Goal: Find specific page/section: Find specific page/section

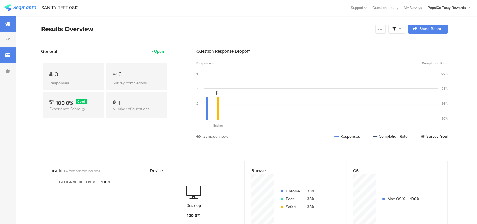
click at [2, 50] on div at bounding box center [8, 55] width 16 height 16
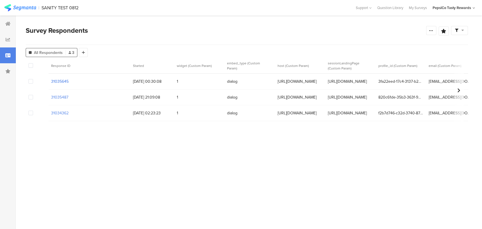
click at [64, 80] on section "31035645" at bounding box center [60, 82] width 18 height 6
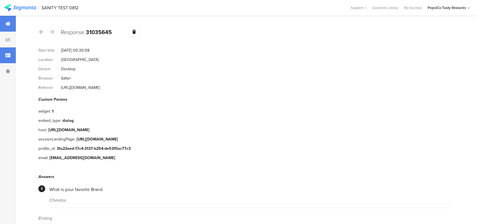
click at [13, 31] on div at bounding box center [8, 24] width 16 height 16
